Goal: Task Accomplishment & Management: Complete application form

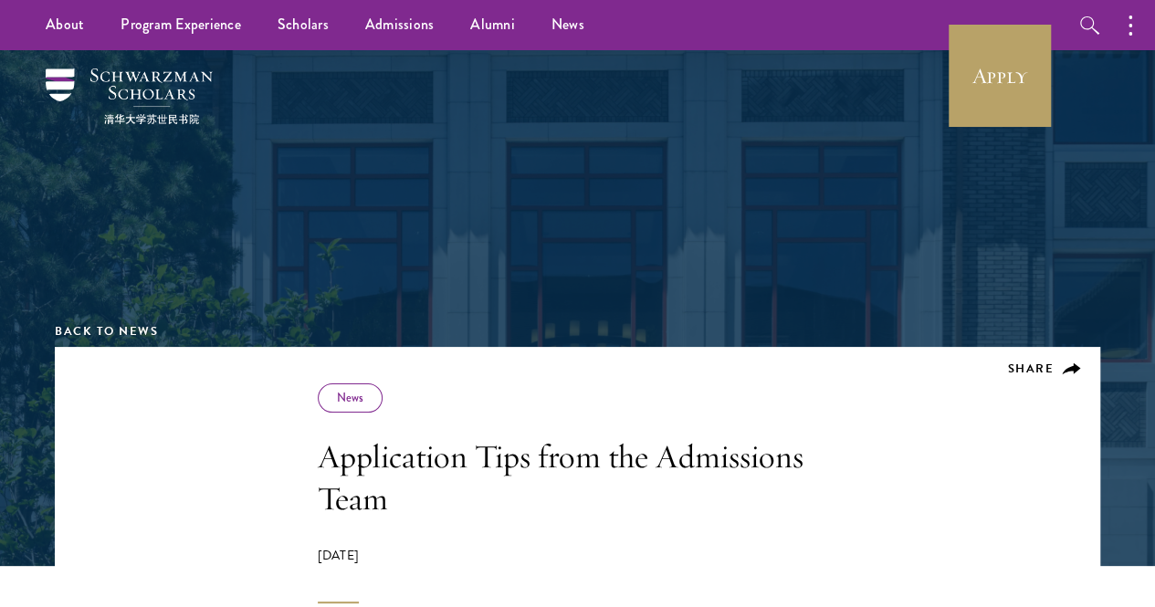
click at [600, 438] on div "Share News Application Tips from the Admissions Team April 10, 2025" at bounding box center [578, 494] width 521 height 220
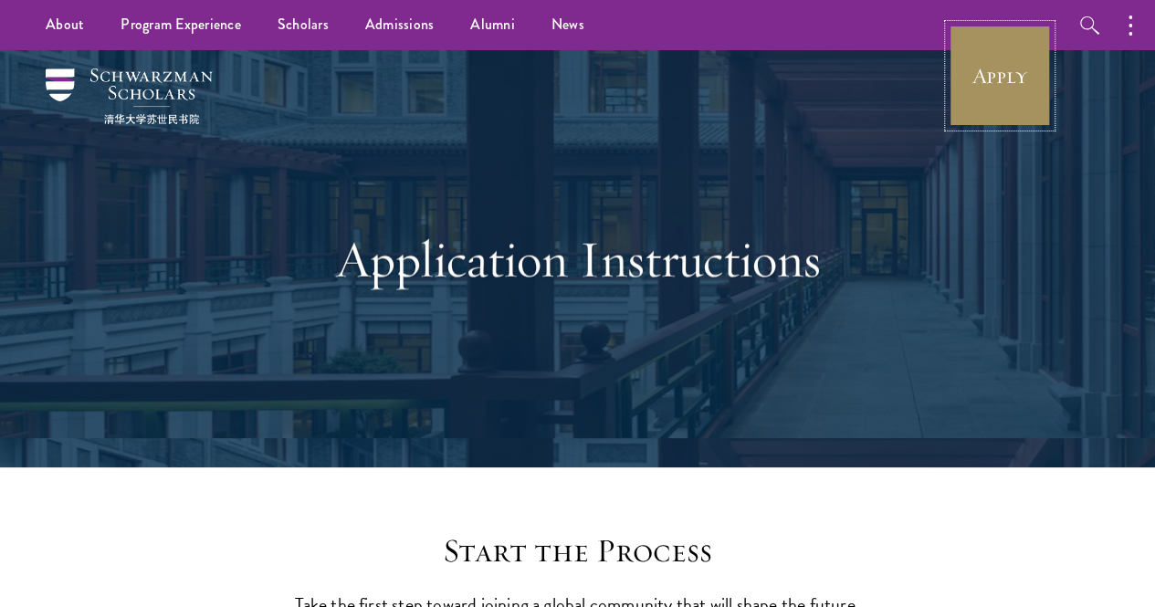
click at [1007, 100] on link "Apply" at bounding box center [1000, 76] width 102 height 102
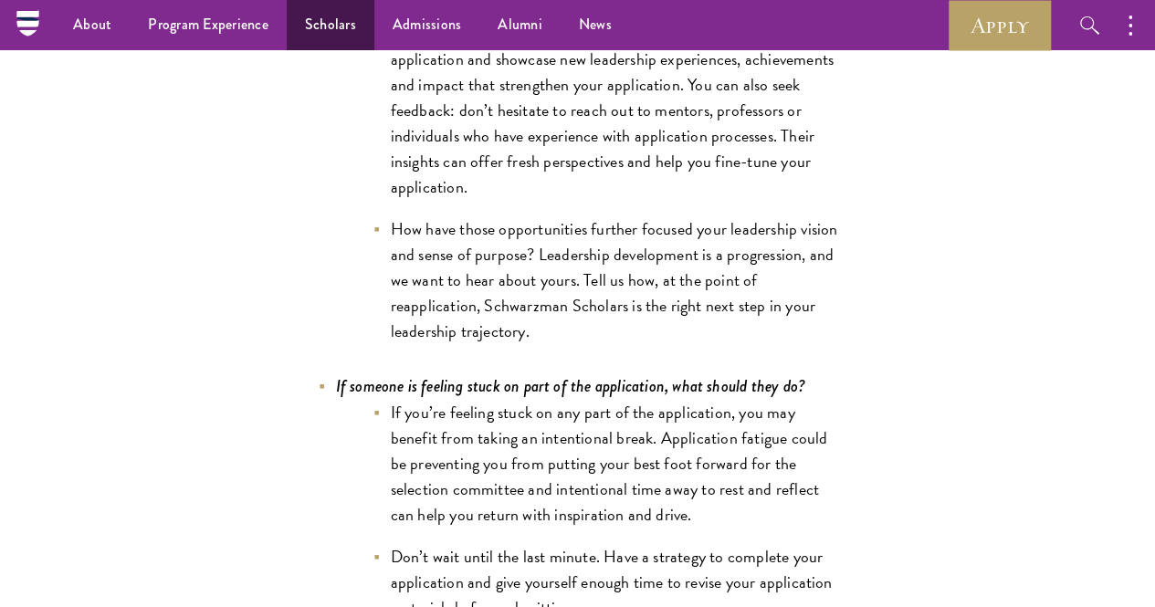
scroll to position [6560, 0]
